Goal: Task Accomplishment & Management: Complete application form

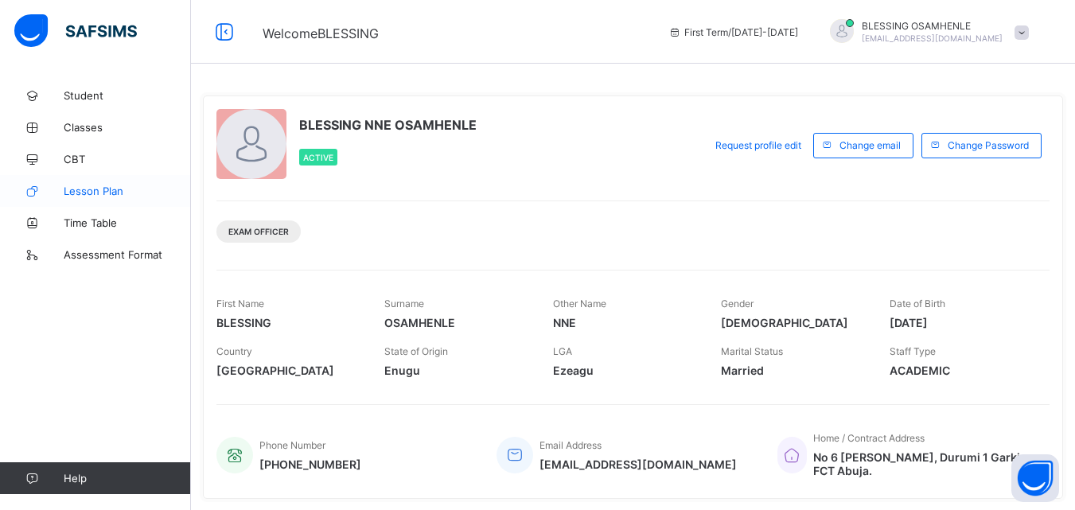
click at [79, 188] on span "Lesson Plan" at bounding box center [127, 191] width 127 height 13
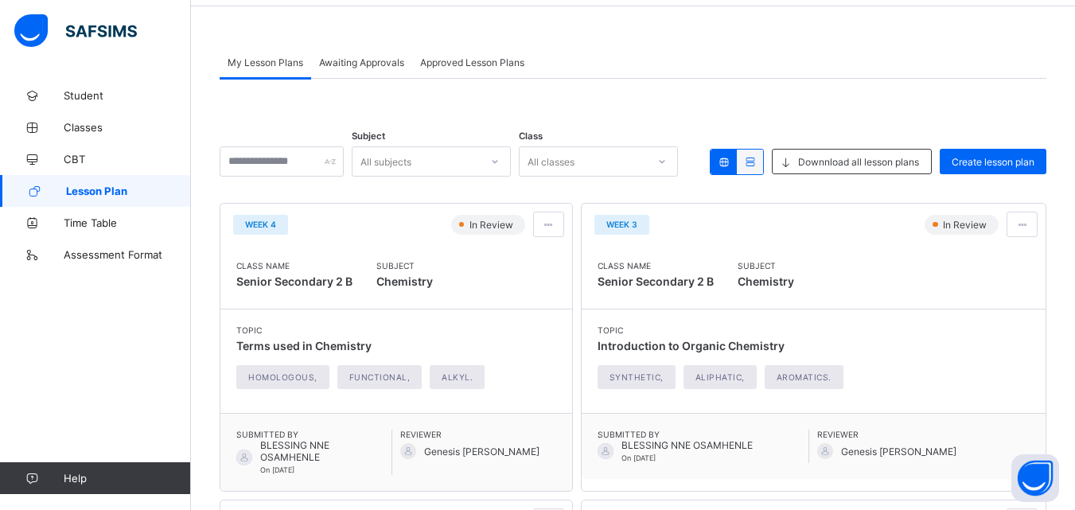
scroll to position [64, 0]
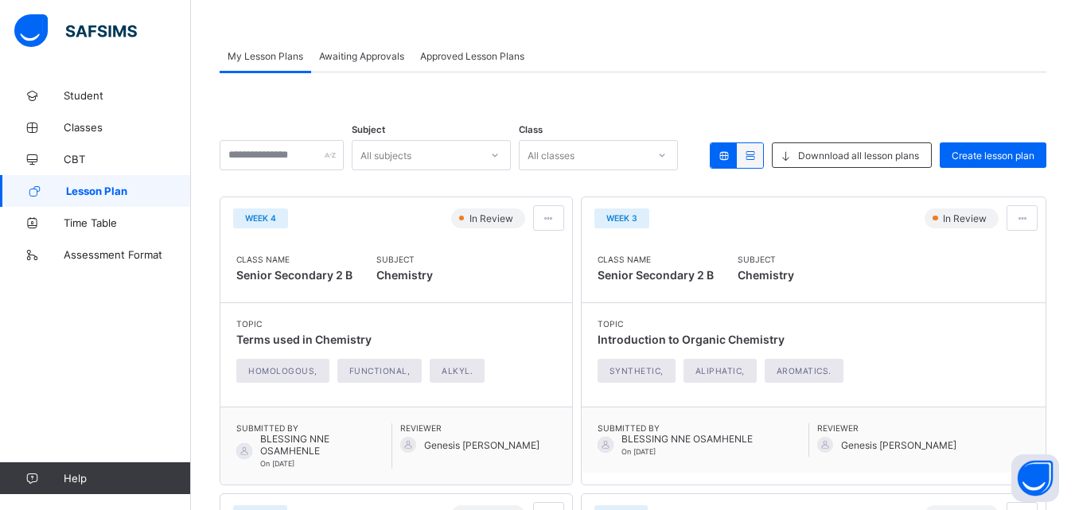
click at [510, 50] on span "Approved Lesson Plans" at bounding box center [472, 56] width 104 height 12
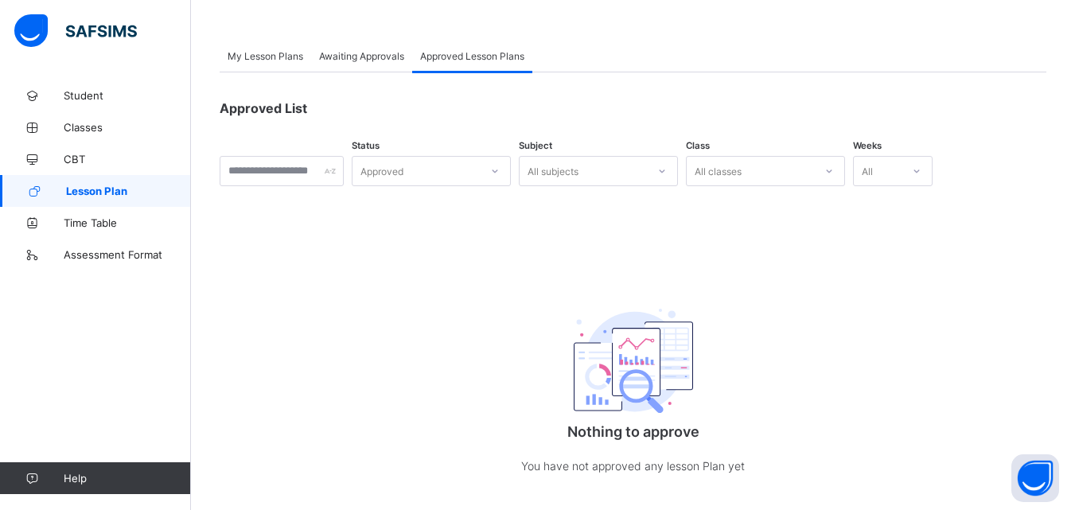
click at [388, 52] on span "Awaiting Approvals" at bounding box center [361, 56] width 85 height 12
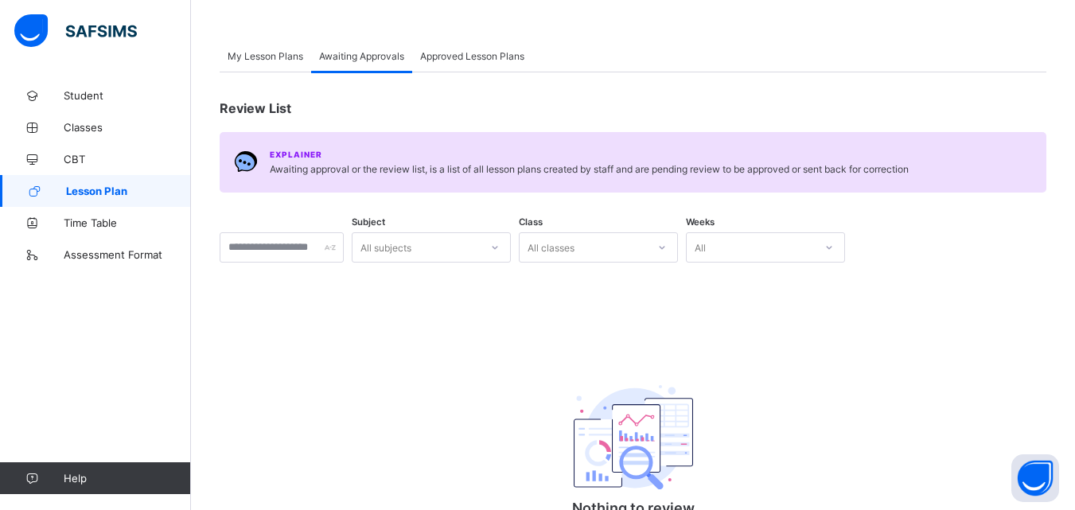
click at [278, 60] on span "My Lesson Plans" at bounding box center [266, 56] width 76 height 12
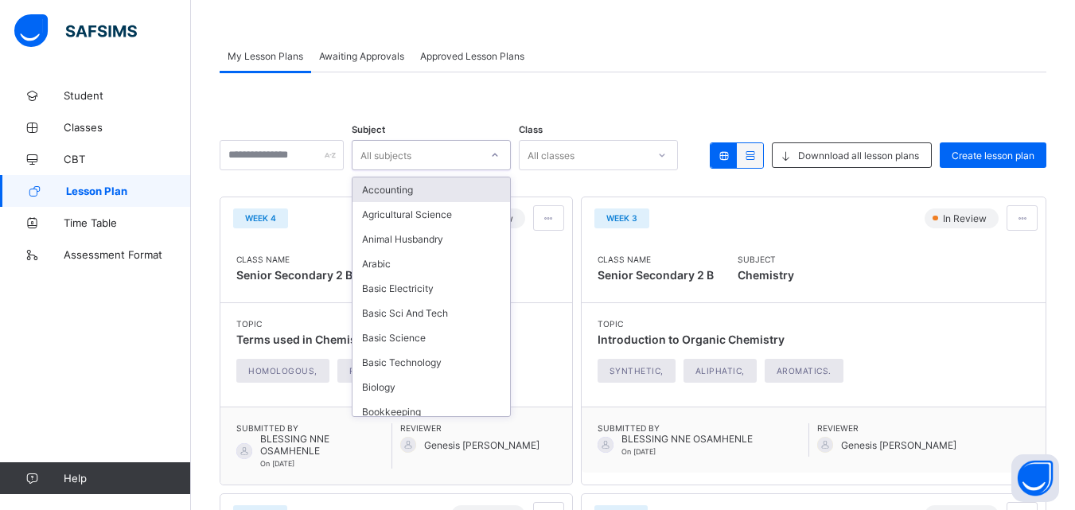
click at [500, 157] on icon at bounding box center [495, 155] width 10 height 16
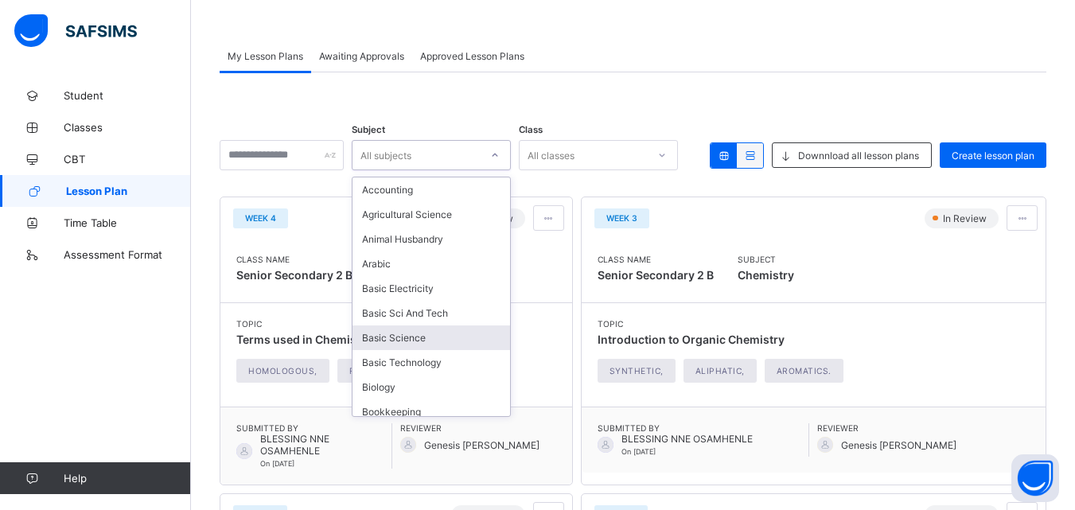
click at [436, 337] on div "Basic Science" at bounding box center [432, 337] width 158 height 25
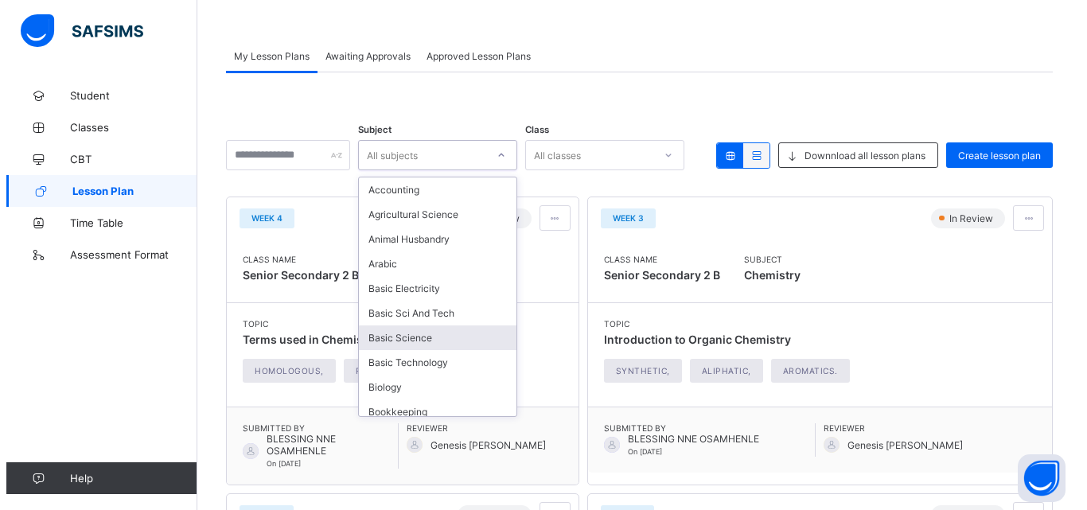
scroll to position [0, 0]
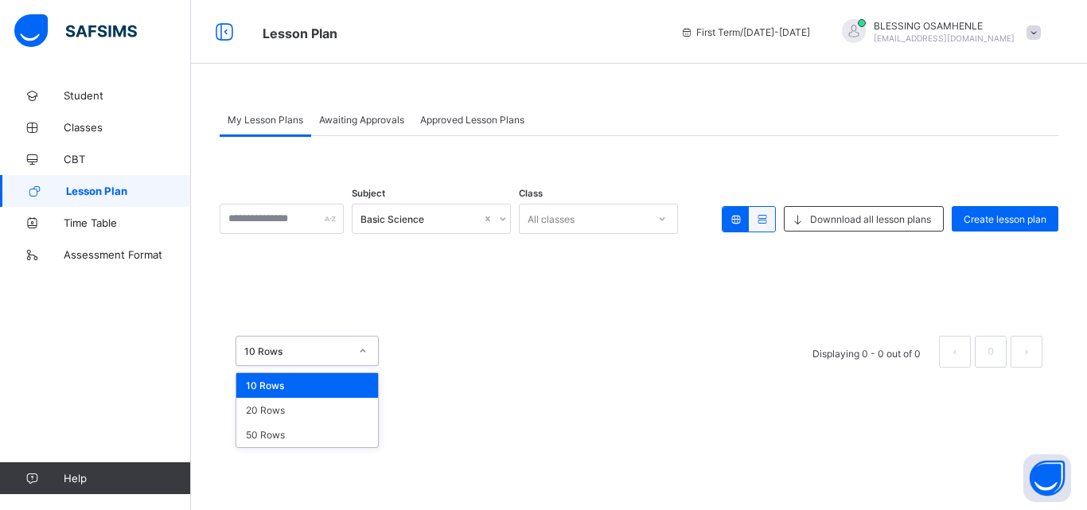
click at [365, 352] on icon at bounding box center [363, 351] width 10 height 16
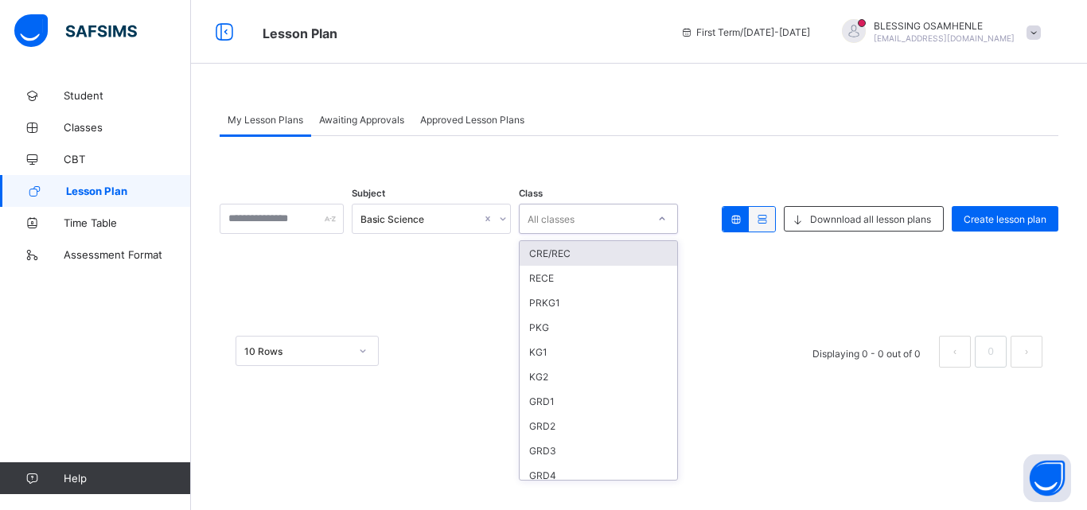
click at [667, 220] on icon at bounding box center [662, 219] width 10 height 16
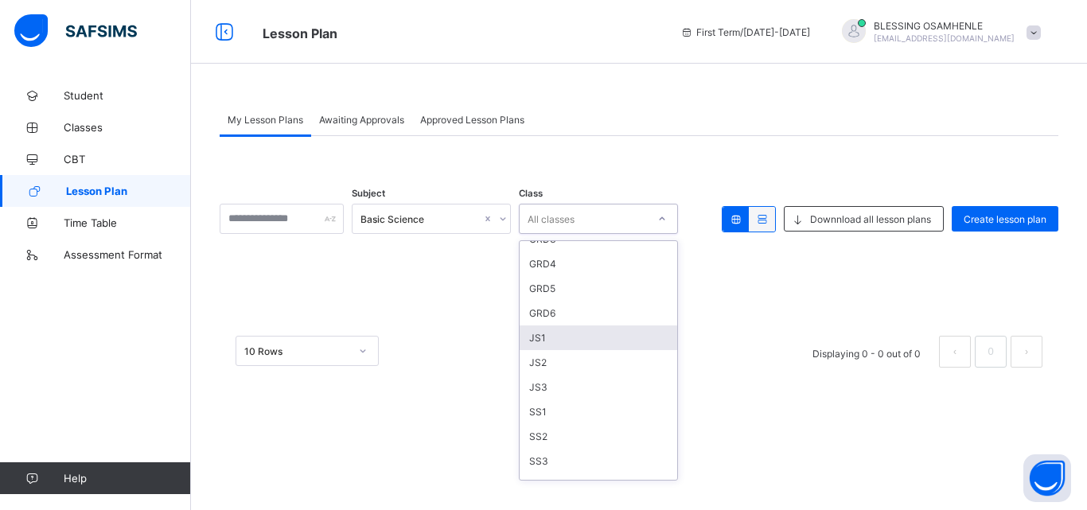
click at [561, 337] on div "JS1" at bounding box center [599, 337] width 158 height 25
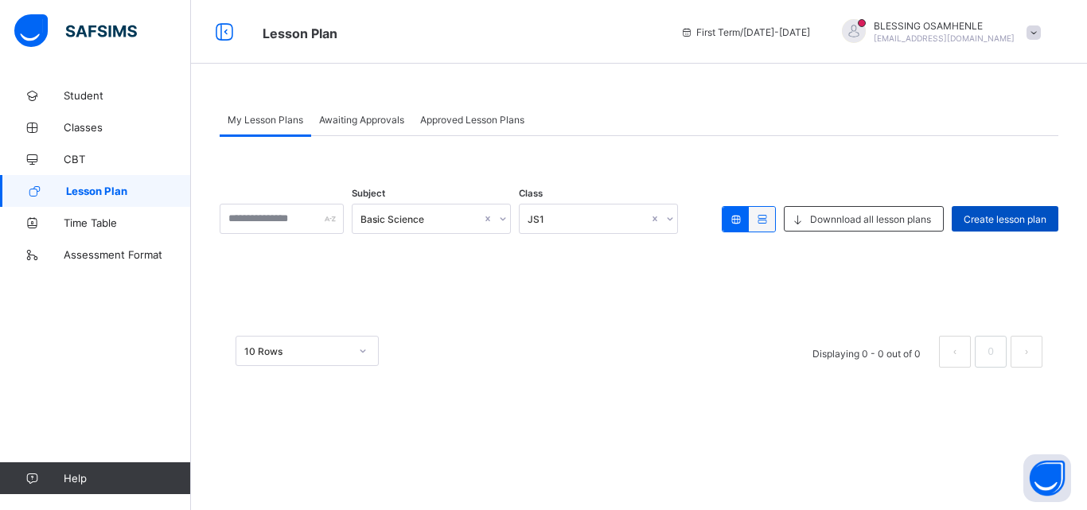
click at [968, 219] on span "Create lesson plan" at bounding box center [1005, 219] width 83 height 12
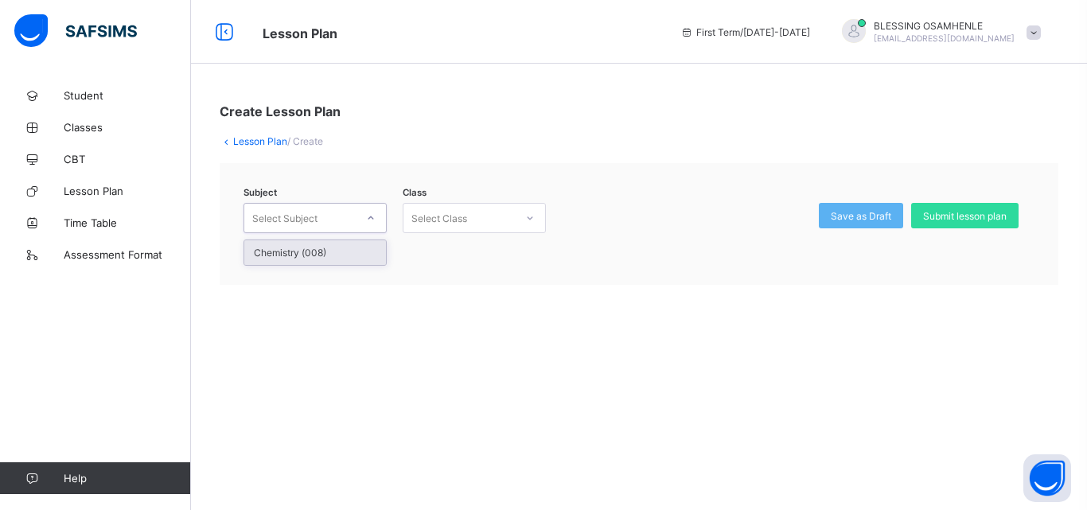
click at [372, 220] on icon at bounding box center [371, 218] width 10 height 16
click at [528, 217] on icon at bounding box center [530, 218] width 10 height 16
click at [372, 216] on icon at bounding box center [371, 218] width 10 height 16
click at [373, 214] on icon at bounding box center [371, 218] width 10 height 16
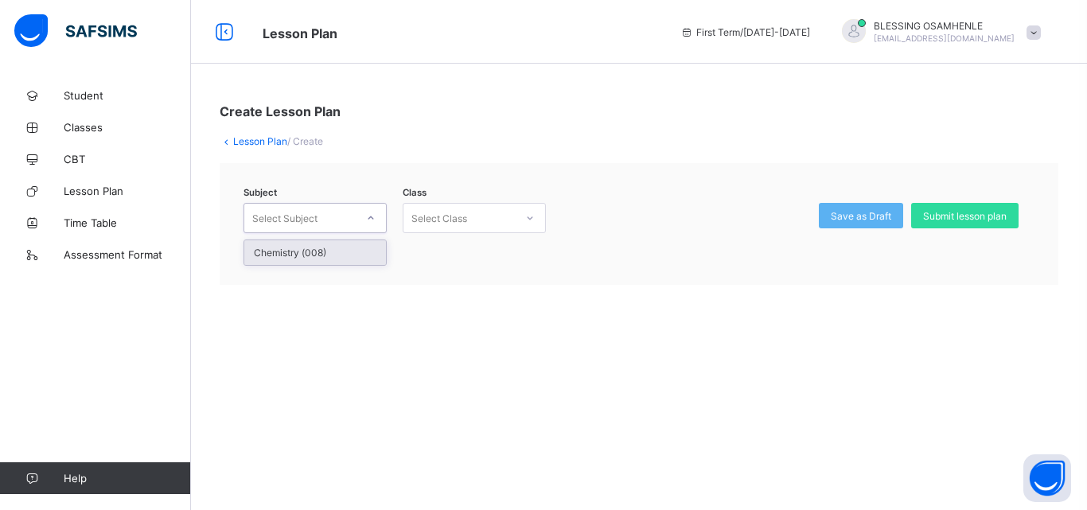
click at [342, 255] on div "Chemistry (008)" at bounding box center [315, 252] width 142 height 25
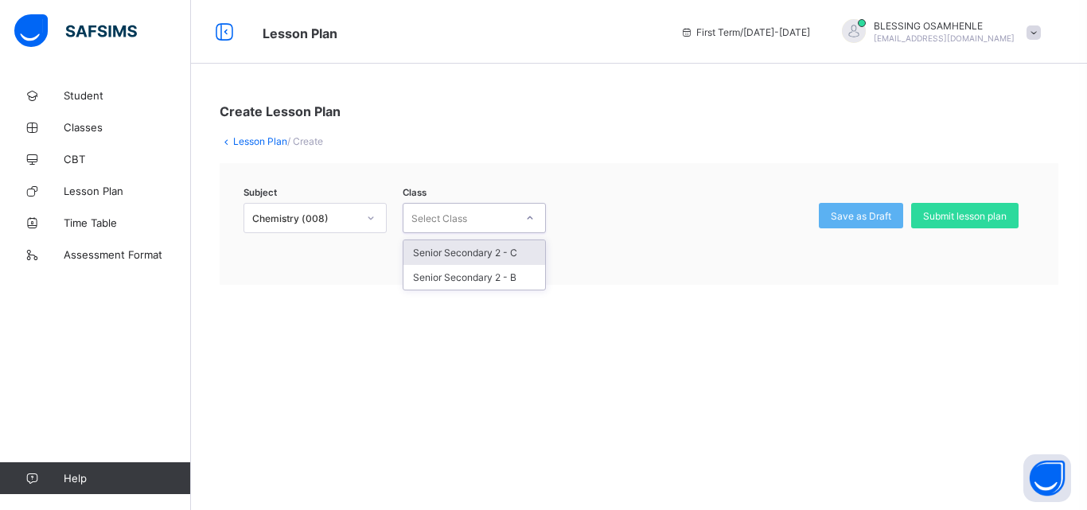
click at [529, 222] on icon at bounding box center [530, 218] width 10 height 16
